Goal: Task Accomplishment & Management: Use online tool/utility

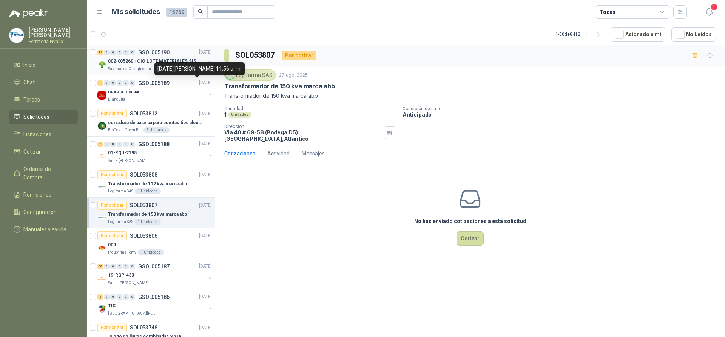
click at [176, 56] on div "18 0 0 0 0 0 GSOL005190 27/08/25" at bounding box center [155, 52] width 116 height 9
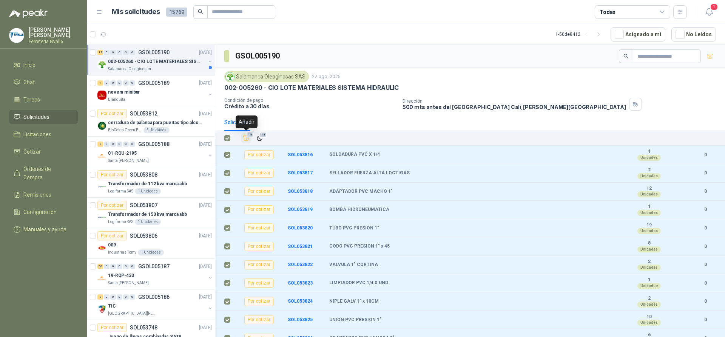
click at [247, 134] on span "18" at bounding box center [250, 135] width 7 height 6
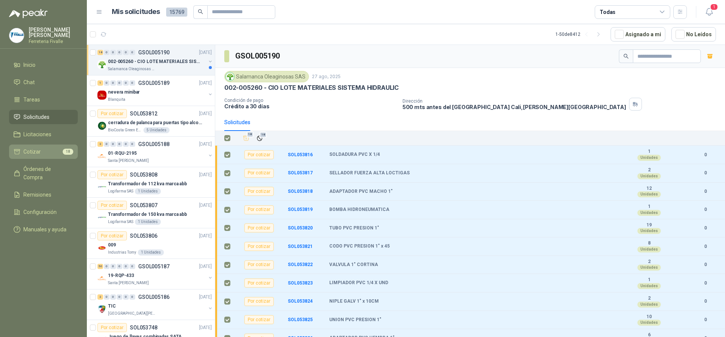
click at [44, 152] on link "Cotizar 18" at bounding box center [43, 152] width 69 height 14
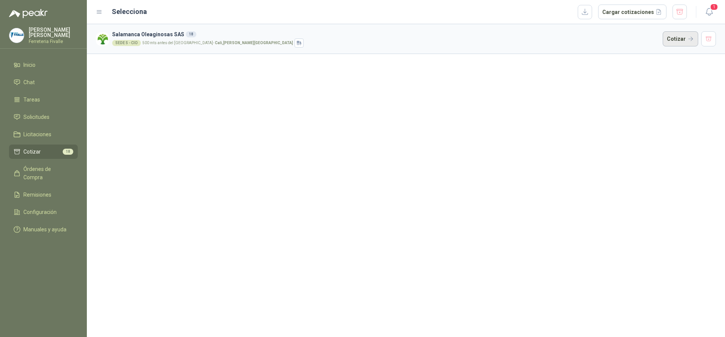
click at [676, 37] on button "Cotizar" at bounding box center [680, 38] width 35 height 15
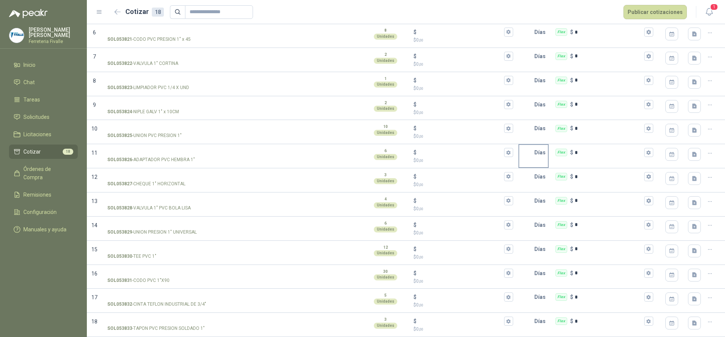
scroll to position [197, 0]
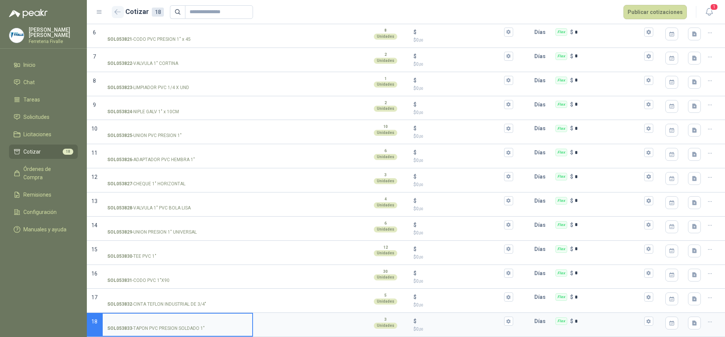
click at [120, 9] on icon "button" at bounding box center [117, 12] width 6 height 6
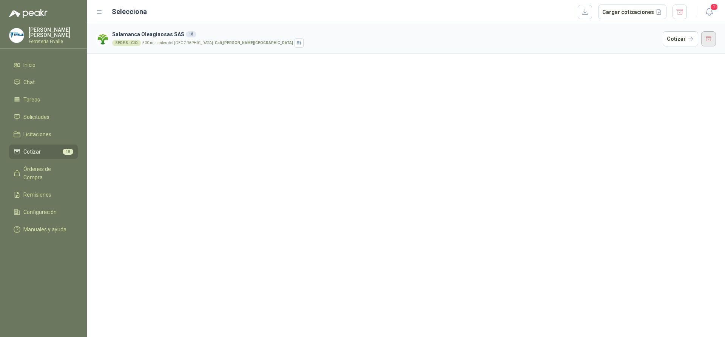
click at [707, 35] on button "button" at bounding box center [708, 38] width 15 height 15
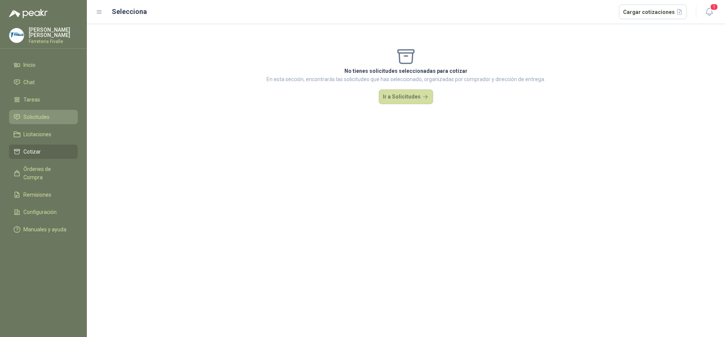
click at [41, 121] on span "Solicitudes" at bounding box center [36, 117] width 26 height 8
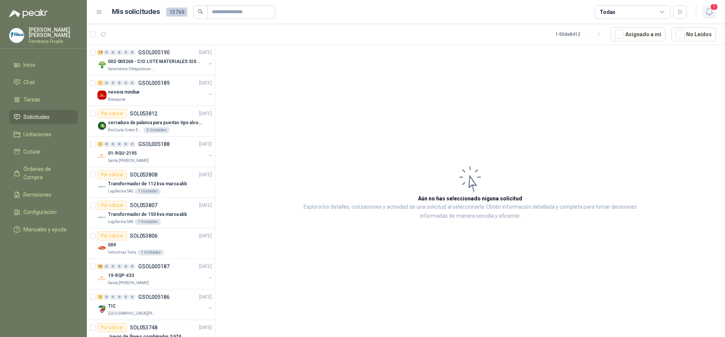
click at [711, 9] on span "1" at bounding box center [714, 6] width 8 height 7
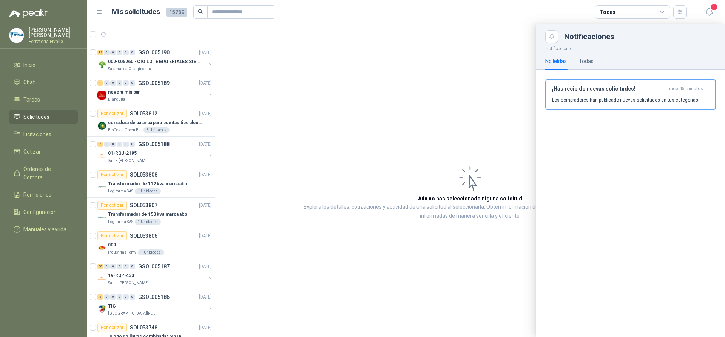
click at [278, 70] on div at bounding box center [406, 180] width 638 height 313
